Goal: Transaction & Acquisition: Purchase product/service

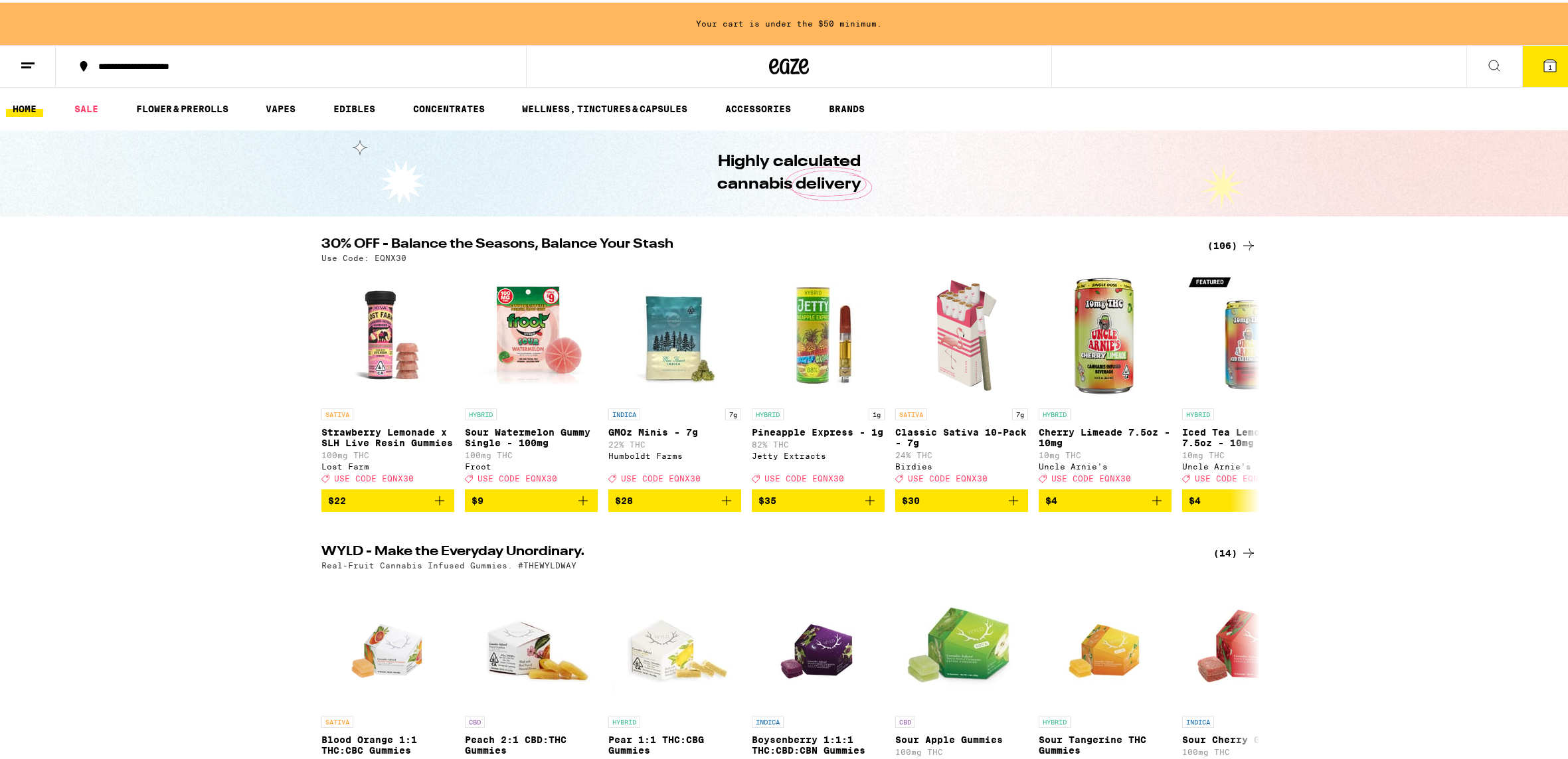
click at [1221, 248] on div "(106)" at bounding box center [1232, 243] width 49 height 16
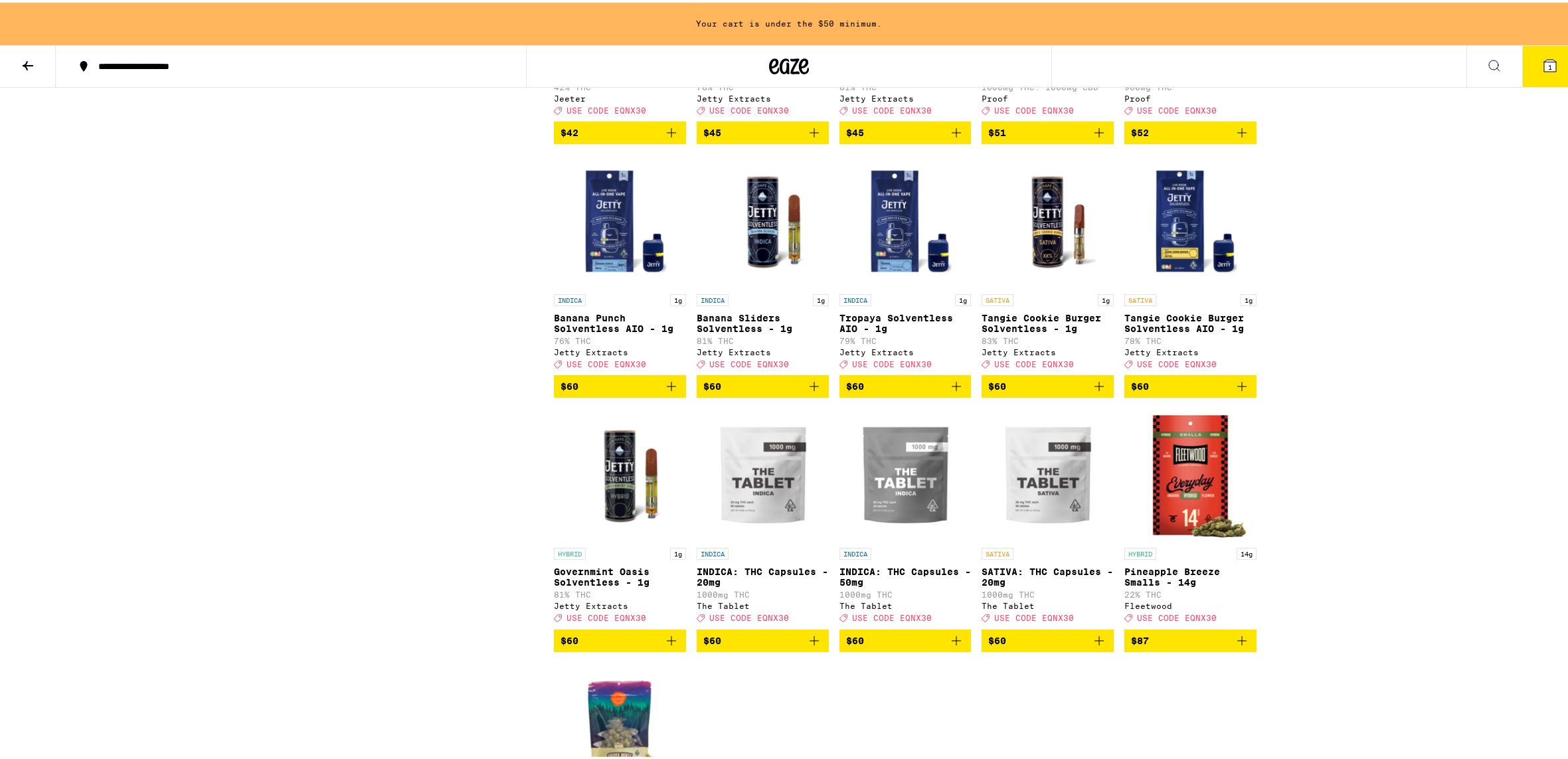
scroll to position [5112, 0]
